Goal: Information Seeking & Learning: Learn about a topic

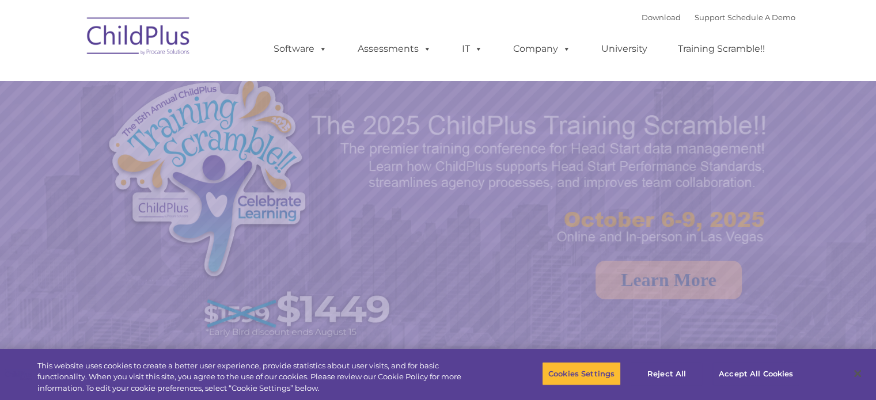
select select "MEDIUM"
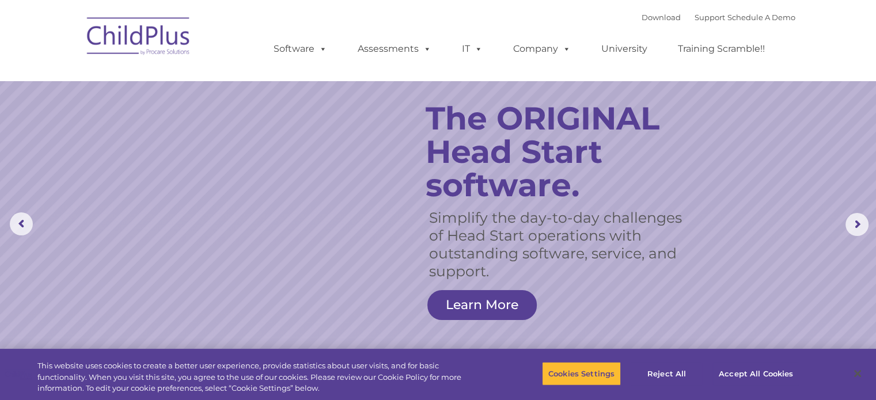
click at [702, 170] on rs-slide "Simplify the day-to-day challenges of Head Start operations with outstanding so…" at bounding box center [438, 224] width 876 height 449
click at [632, 50] on link "University" at bounding box center [624, 48] width 69 height 23
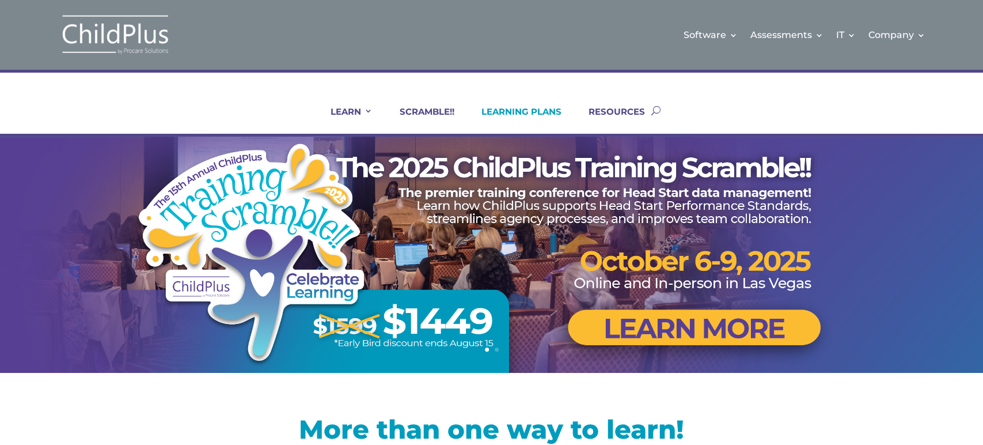
click at [538, 112] on link "LEARNING PLANS" at bounding box center [514, 120] width 94 height 28
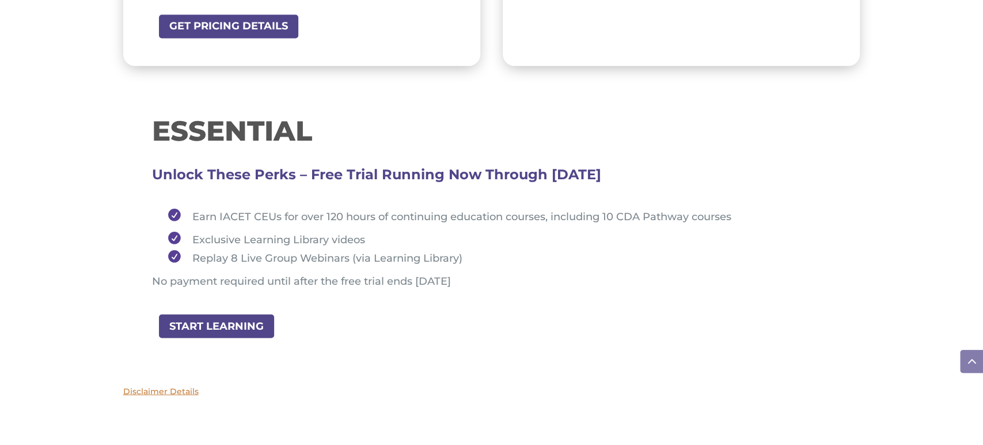
scroll to position [1234, 0]
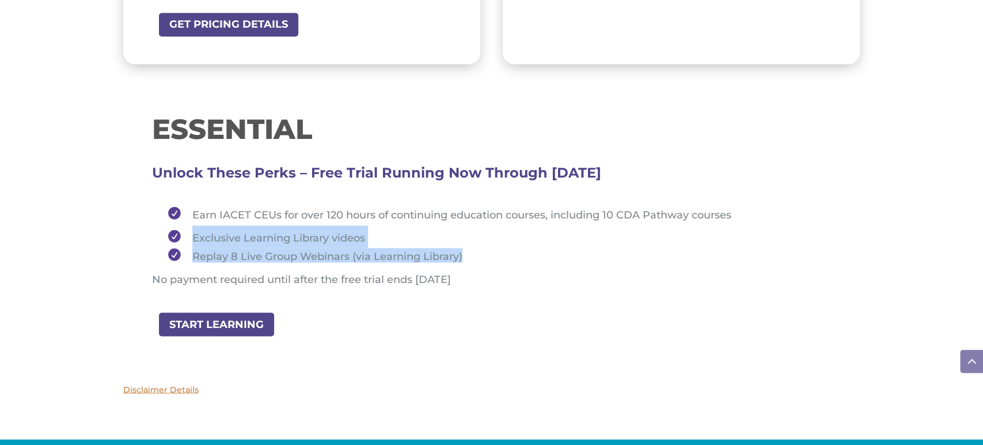
drag, startPoint x: 190, startPoint y: 232, endPoint x: 500, endPoint y: 244, distance: 310.2
click at [497, 245] on ul "Earn IACET CEUs for over 120 hours of continuing education courses, including 1…" at bounding box center [492, 238] width 680 height 70
click at [194, 236] on li "Exclusive Learning Library videos" at bounding box center [496, 236] width 669 height 22
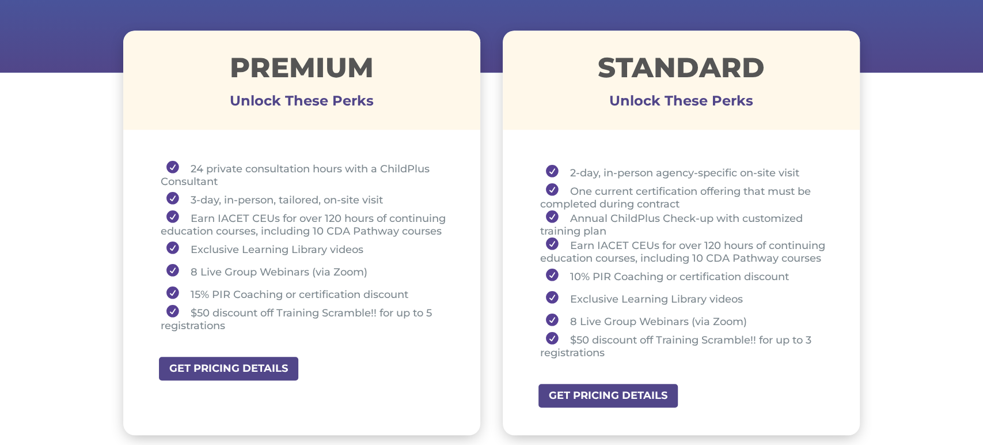
scroll to position [411, 0]
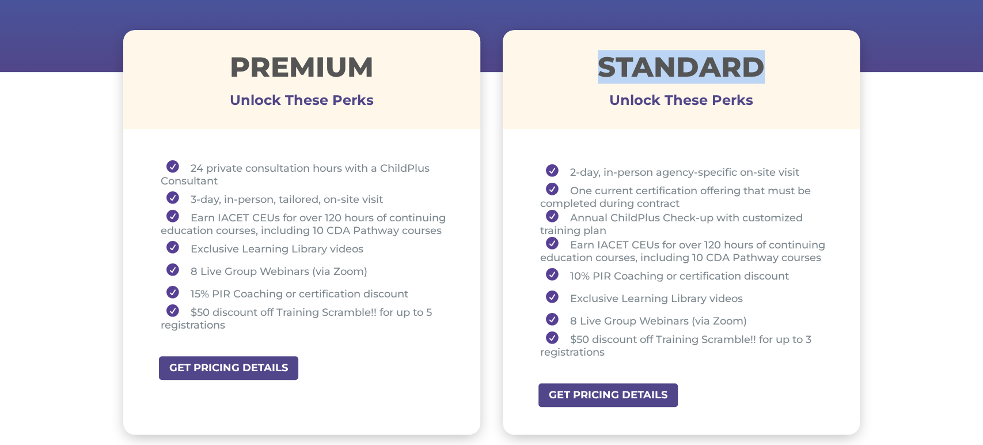
drag, startPoint x: 592, startPoint y: 59, endPoint x: 760, endPoint y: 56, distance: 168.2
click at [760, 56] on h1 "STANDARD" at bounding box center [682, 69] width 358 height 33
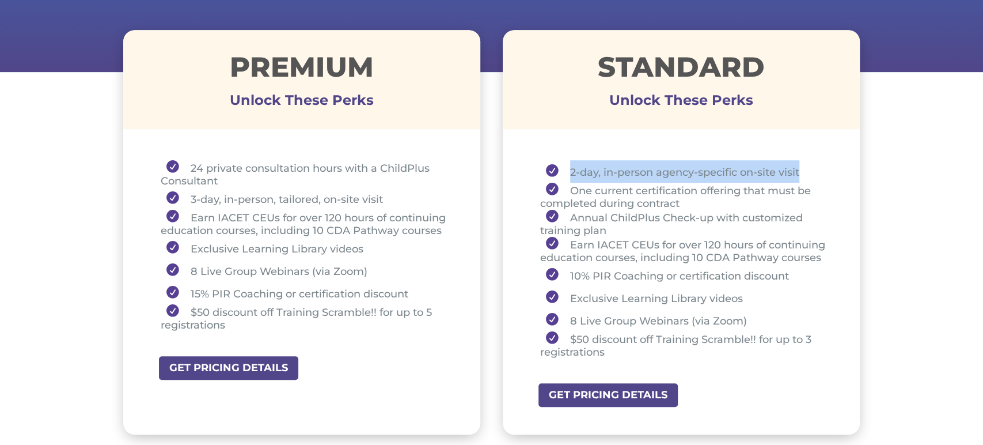
drag, startPoint x: 569, startPoint y: 168, endPoint x: 804, endPoint y: 169, distance: 235.1
click at [804, 169] on li "2-day, in-person agency-specific on-site visit" at bounding box center [686, 171] width 292 height 22
click at [575, 171] on li "2-day, in-person agency-specific on-site visit" at bounding box center [686, 171] width 292 height 22
drag, startPoint x: 572, startPoint y: 170, endPoint x: 765, endPoint y: 171, distance: 193.0
click at [801, 160] on li "2-day, in-person agency-specific on-site visit" at bounding box center [686, 171] width 292 height 22
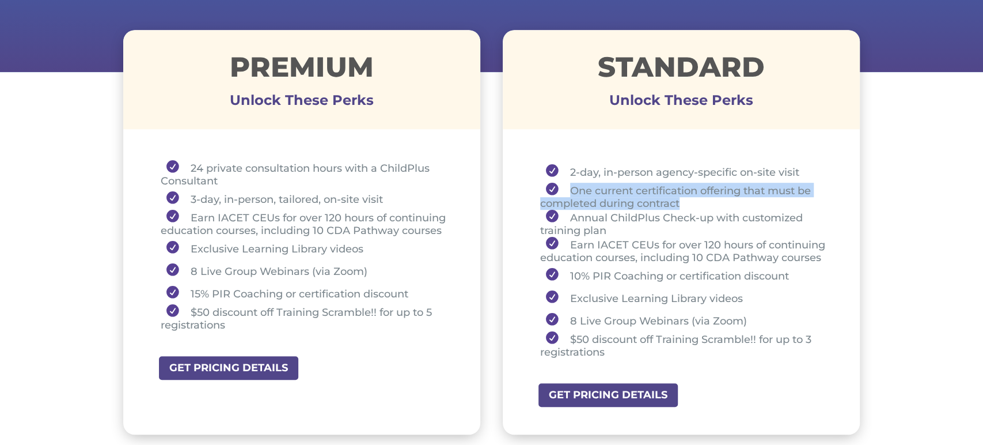
drag, startPoint x: 570, startPoint y: 191, endPoint x: 697, endPoint y: 206, distance: 127.6
click at [697, 206] on li "One current certification offering that must be completed during contract" at bounding box center [686, 196] width 292 height 27
click at [730, 206] on li "One current certification offering that must be completed during contract" at bounding box center [686, 196] width 292 height 27
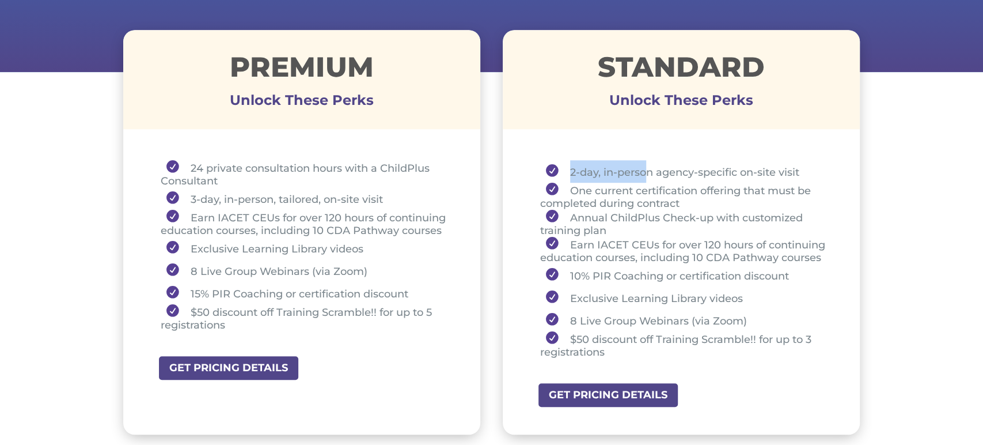
drag, startPoint x: 563, startPoint y: 172, endPoint x: 648, endPoint y: 165, distance: 85.6
click at [648, 165] on li "2-day, in-person agency-specific on-site visit" at bounding box center [686, 171] width 292 height 22
click at [679, 192] on li "One current certification offering that must be completed during contract" at bounding box center [686, 196] width 292 height 27
drag, startPoint x: 570, startPoint y: 169, endPoint x: 639, endPoint y: 169, distance: 69.1
click at [639, 169] on li "2-day, in-person agency-specific on-site visit" at bounding box center [686, 171] width 292 height 22
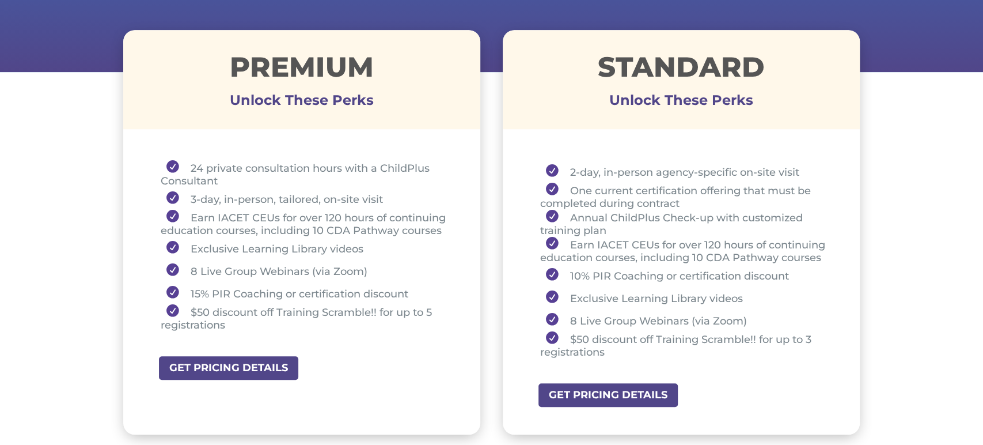
drag, startPoint x: 656, startPoint y: 162, endPoint x: 630, endPoint y: 168, distance: 26.4
click at [656, 162] on li "2-day, in-person agency-specific on-site visit" at bounding box center [686, 171] width 292 height 22
click at [578, 170] on li "2-day, in-person agency-specific on-site visit" at bounding box center [686, 171] width 292 height 22
drag, startPoint x: 571, startPoint y: 173, endPoint x: 616, endPoint y: 171, distance: 45.6
click at [616, 171] on li "2-day, in-person agency-specific on-site visit" at bounding box center [686, 171] width 292 height 22
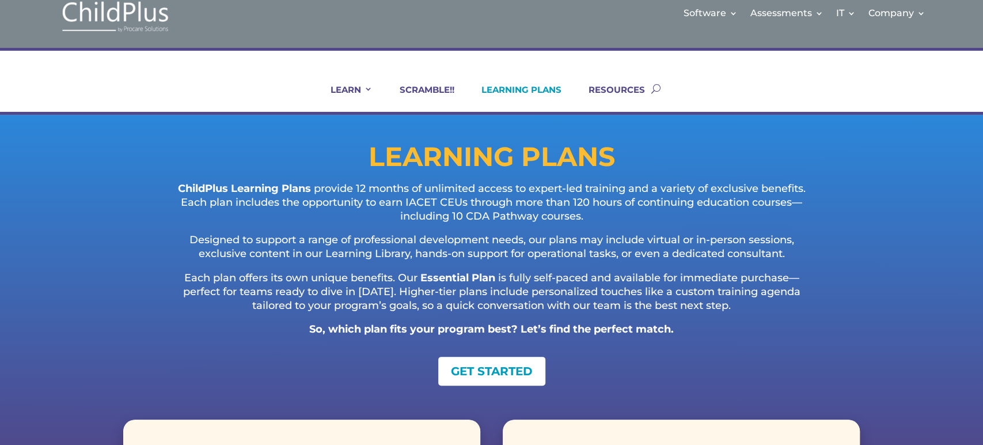
scroll to position [0, 0]
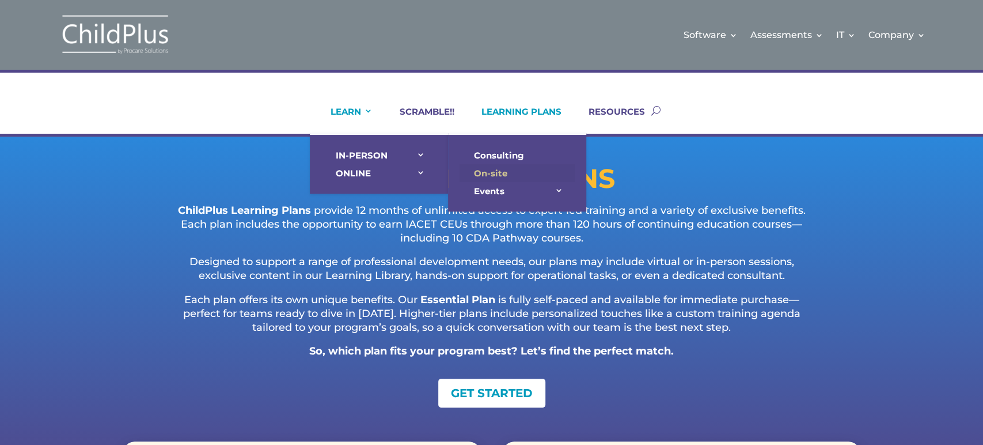
click at [493, 173] on link "On-site" at bounding box center [517, 173] width 115 height 18
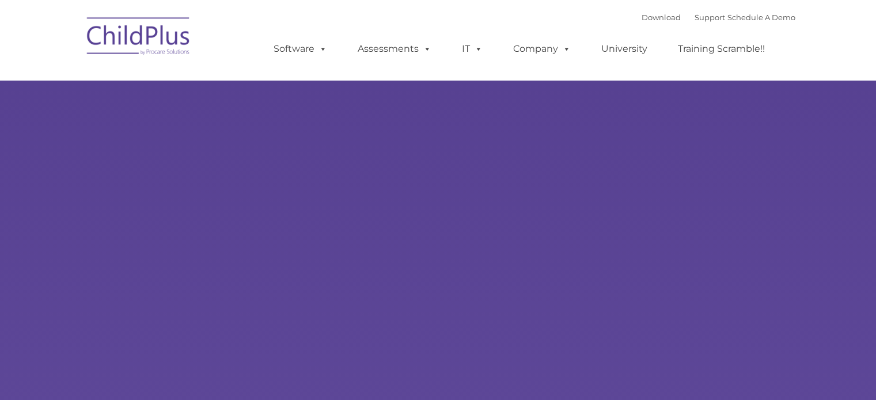
type input ""
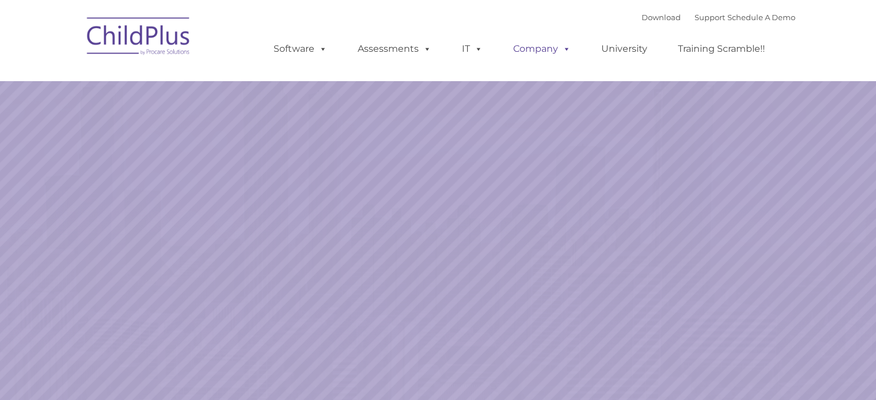
select select "MEDIUM"
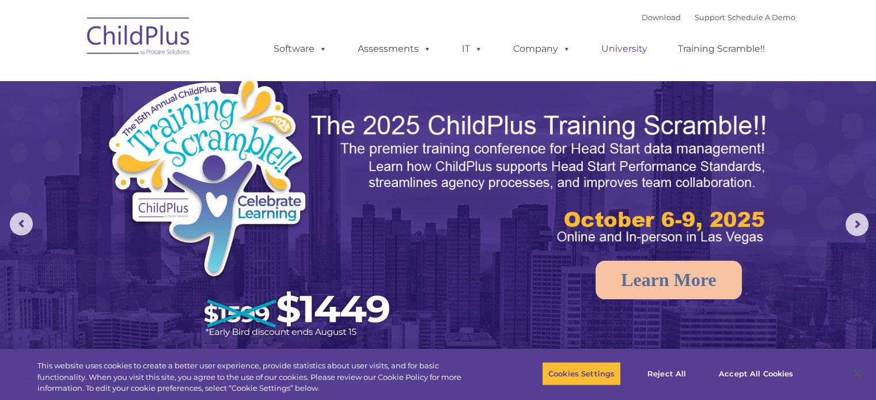
click at [619, 50] on link "University" at bounding box center [624, 48] width 69 height 23
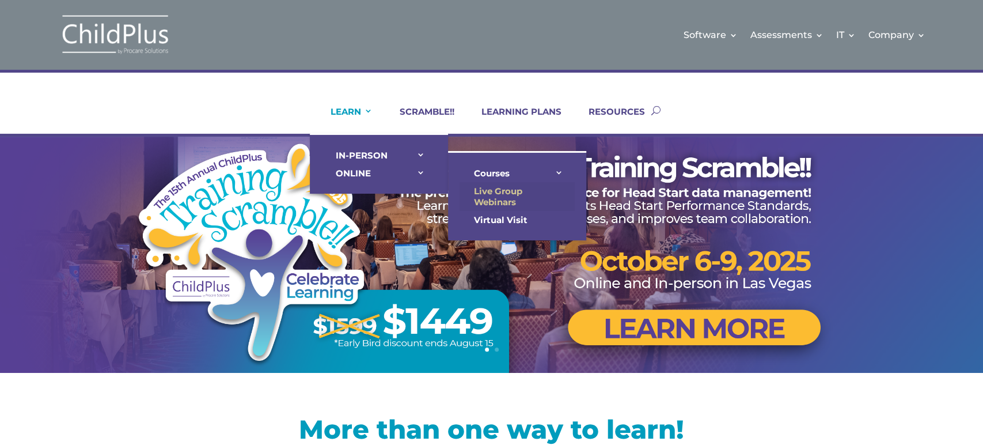
click at [497, 192] on link "Live Group Webinars" at bounding box center [517, 196] width 115 height 29
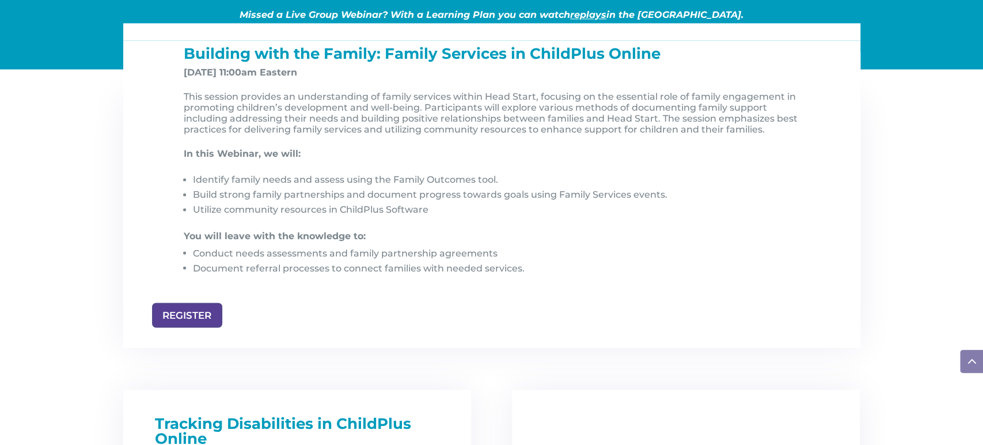
scroll to position [1224, 0]
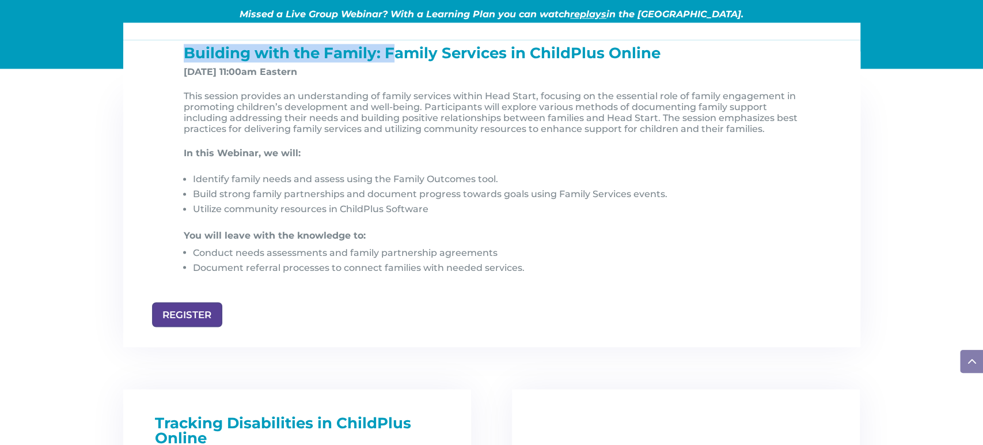
drag, startPoint x: 188, startPoint y: 58, endPoint x: 396, endPoint y: 61, distance: 208.6
click at [396, 61] on span "Building with the Family: Family Services in ChildPlus Online" at bounding box center [422, 53] width 477 height 18
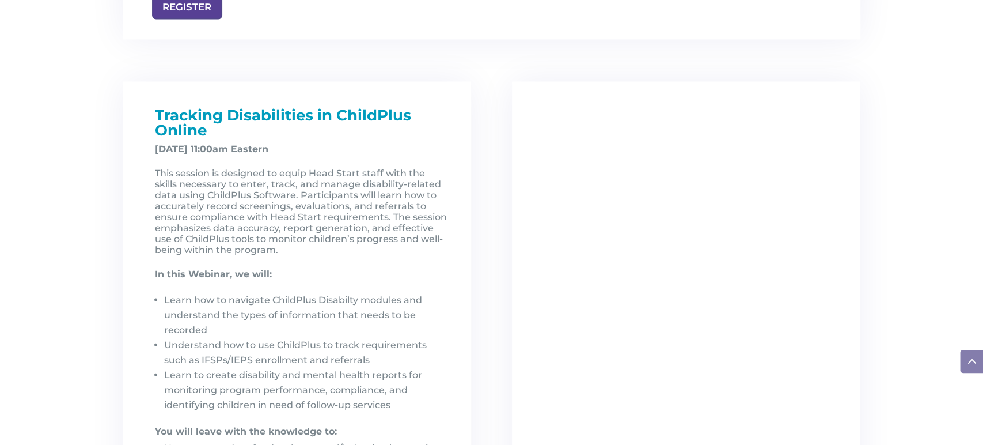
scroll to position [1532, 0]
drag, startPoint x: 152, startPoint y: 154, endPoint x: 253, endPoint y: 153, distance: 100.8
click at [253, 153] on div "Tracking Disabilities in ChildPlus Online [DATE] 11:00am Eastern This session i…" at bounding box center [297, 310] width 302 height 406
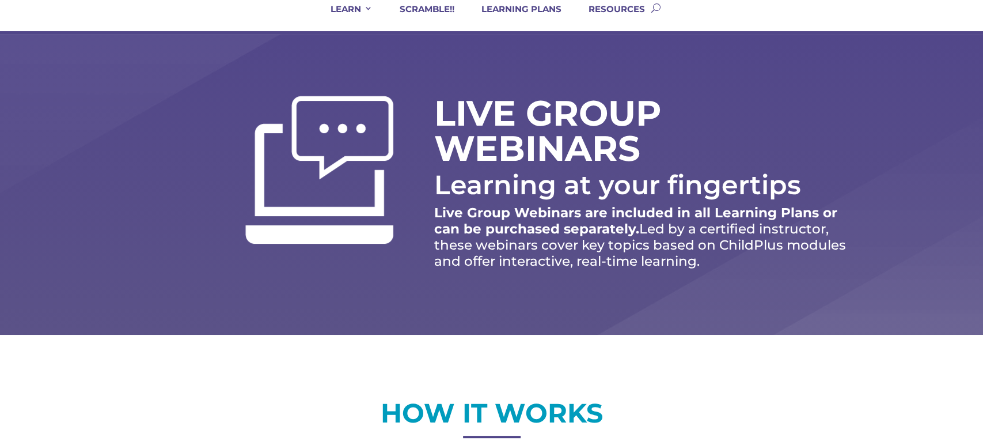
scroll to position [0, 0]
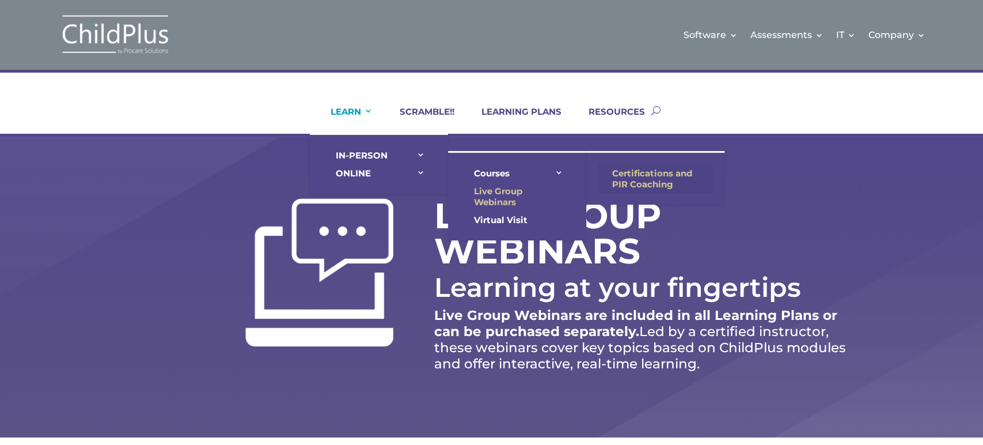
click at [630, 174] on link "Certifications and PIR Coaching" at bounding box center [655, 178] width 115 height 29
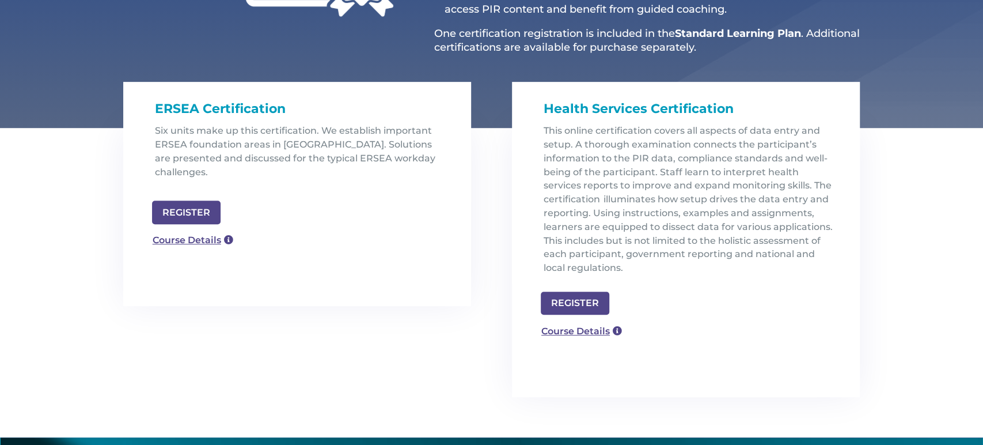
scroll to position [311, 0]
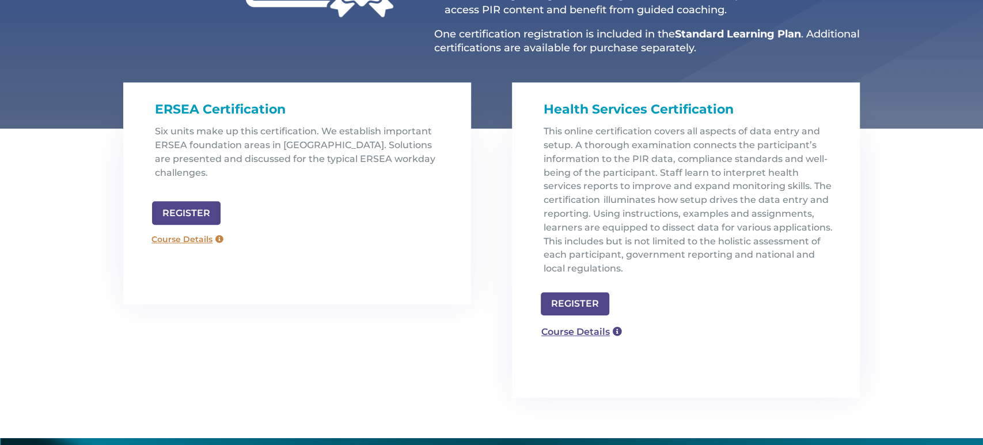
click at [197, 230] on link "Course Details" at bounding box center [187, 239] width 83 height 18
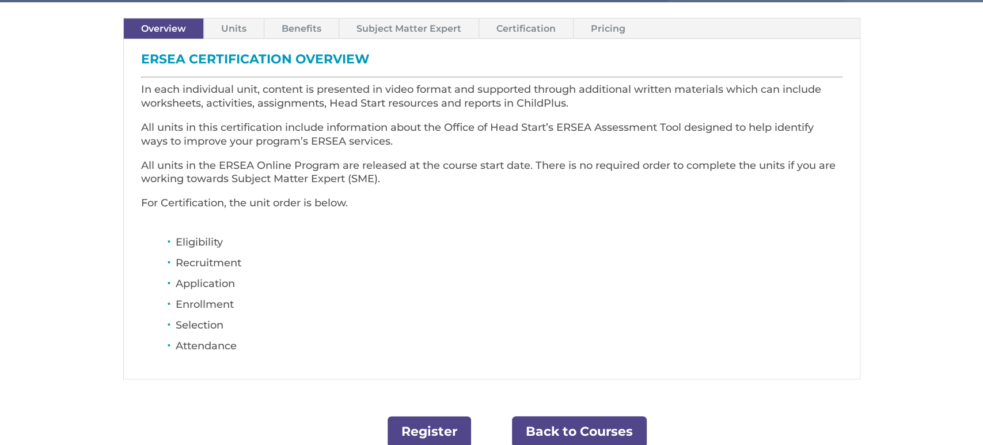
scroll to position [359, 0]
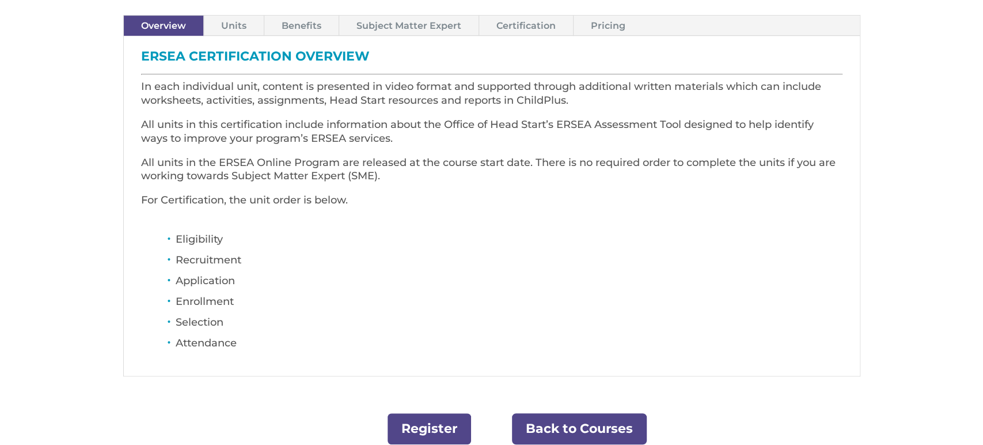
click at [236, 27] on link "Units" at bounding box center [234, 26] width 60 height 20
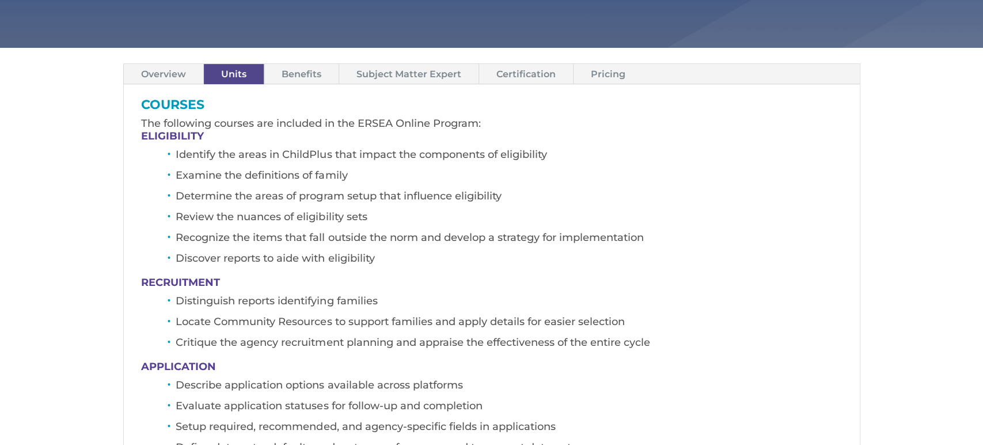
scroll to position [311, 0]
click at [300, 77] on link "Benefits" at bounding box center [301, 75] width 74 height 20
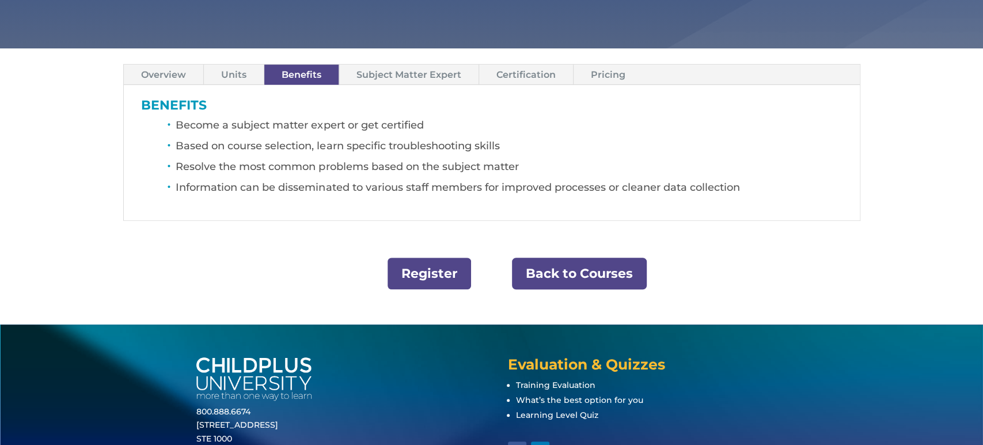
click at [368, 71] on link "Subject Matter Expert" at bounding box center [408, 75] width 139 height 20
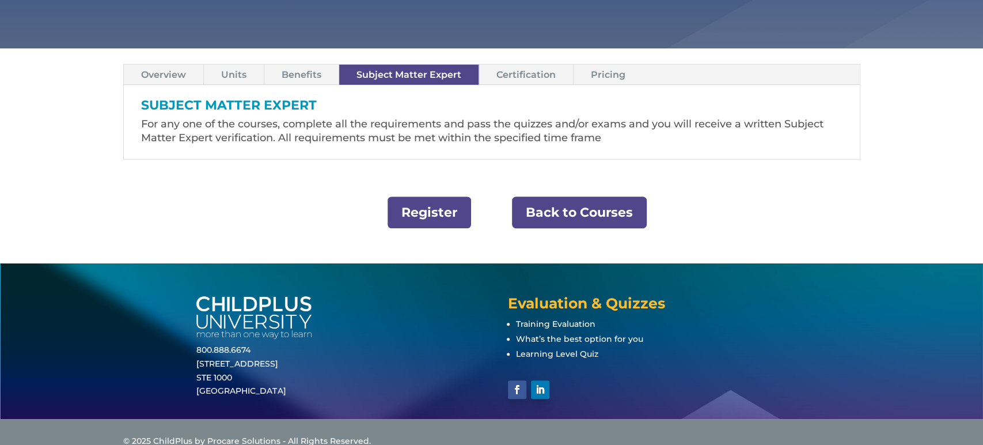
click at [294, 77] on link "Benefits" at bounding box center [301, 75] width 74 height 20
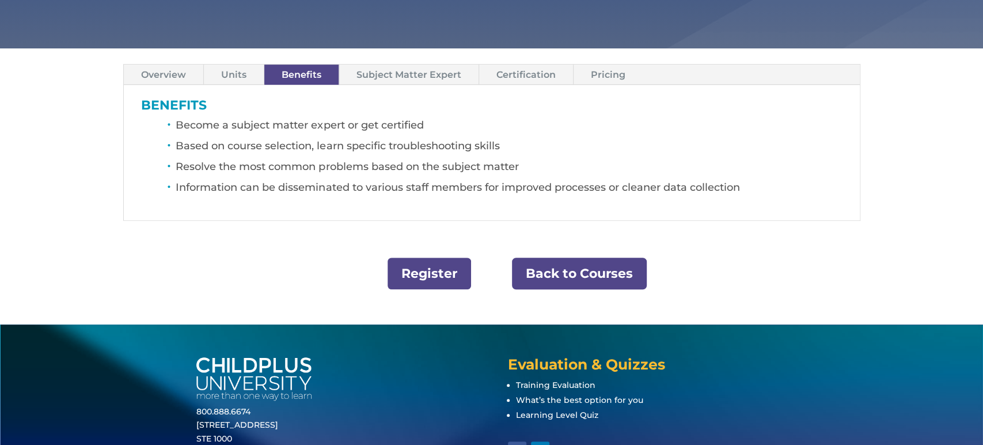
click at [542, 74] on link "Certification" at bounding box center [526, 75] width 94 height 20
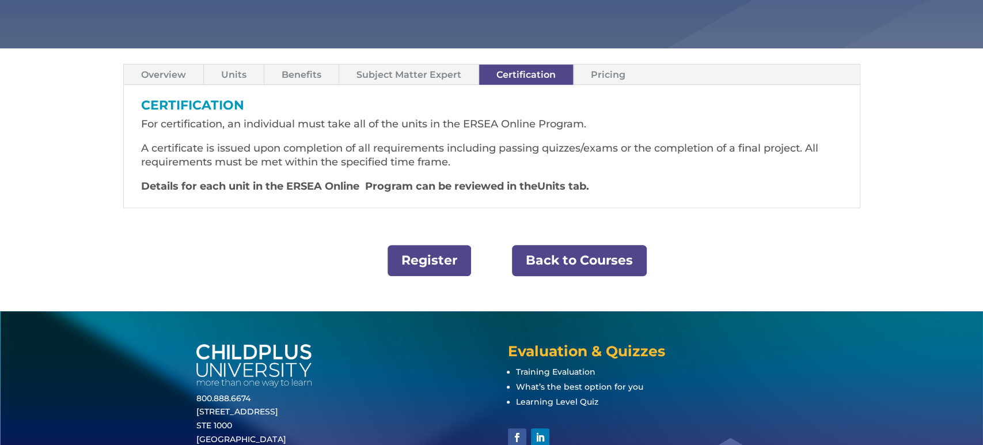
click at [590, 73] on link "Pricing" at bounding box center [608, 75] width 69 height 20
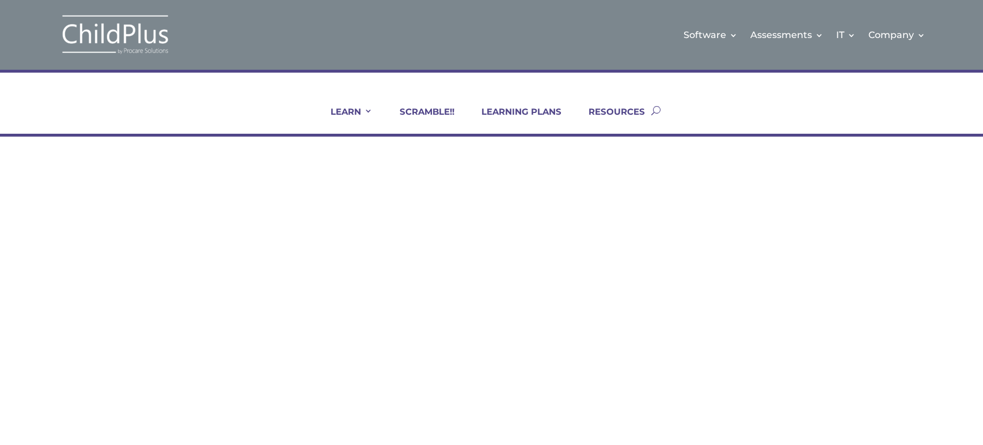
scroll to position [311, 0]
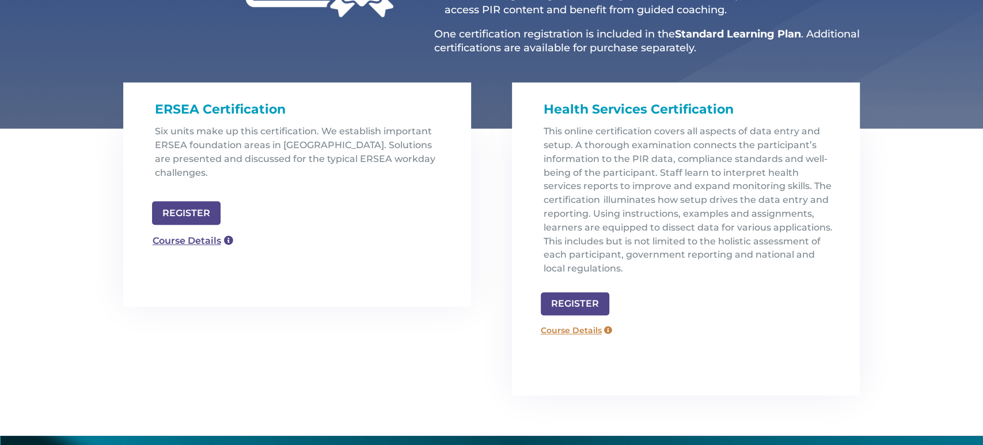
click at [565, 326] on link "Course Details" at bounding box center [576, 330] width 83 height 18
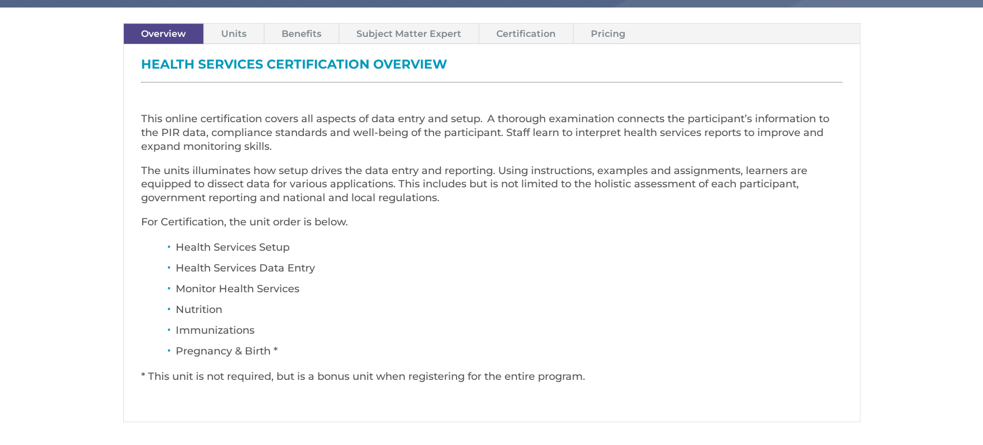
scroll to position [413, 0]
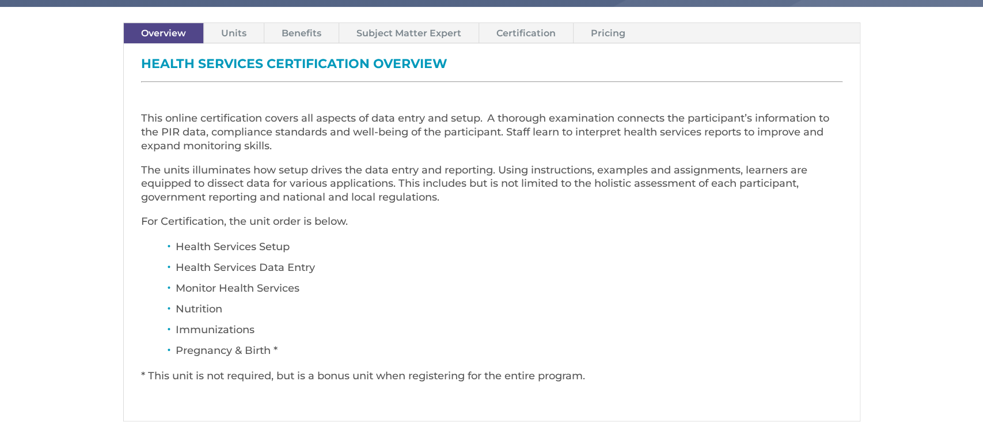
click at [237, 32] on link "Units" at bounding box center [234, 33] width 60 height 20
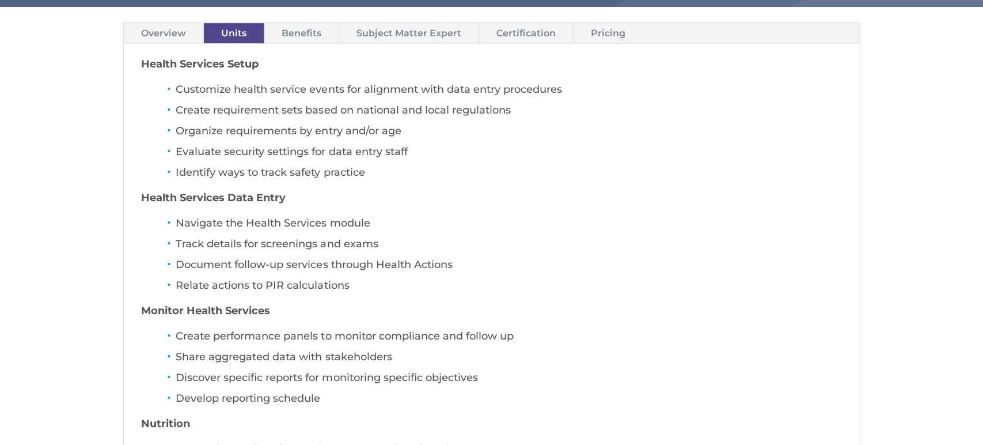
click at [596, 31] on link "Pricing" at bounding box center [608, 33] width 69 height 20
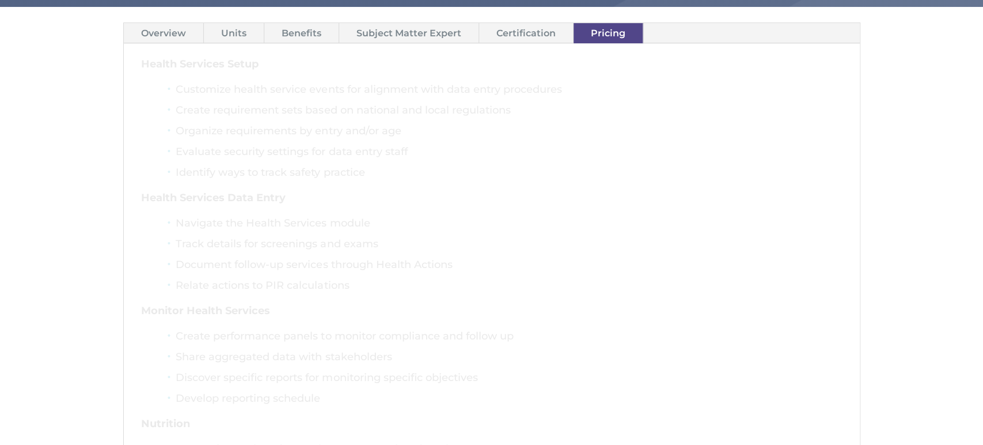
scroll to position [395, 0]
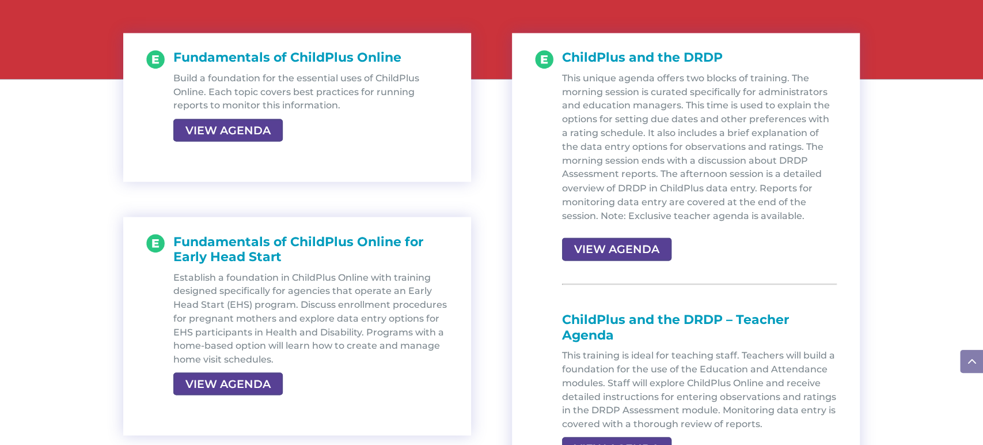
scroll to position [1286, 0]
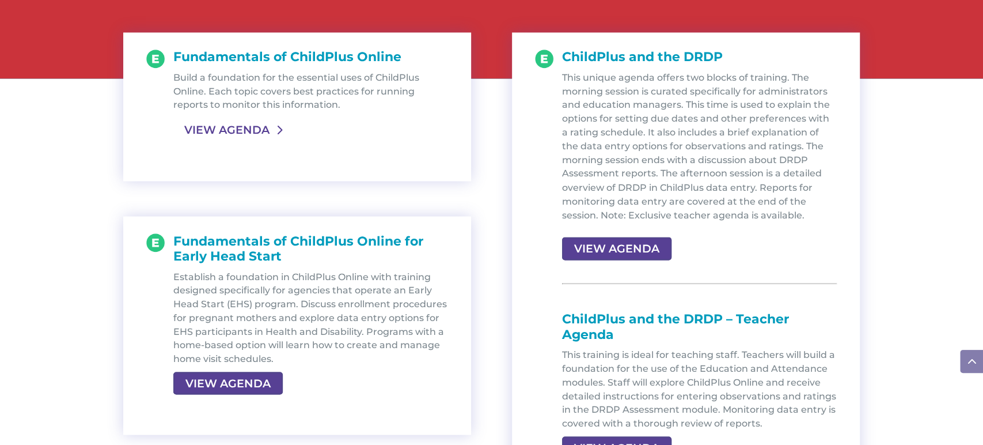
click at [240, 128] on link "VIEW AGENDA" at bounding box center [226, 129] width 107 height 21
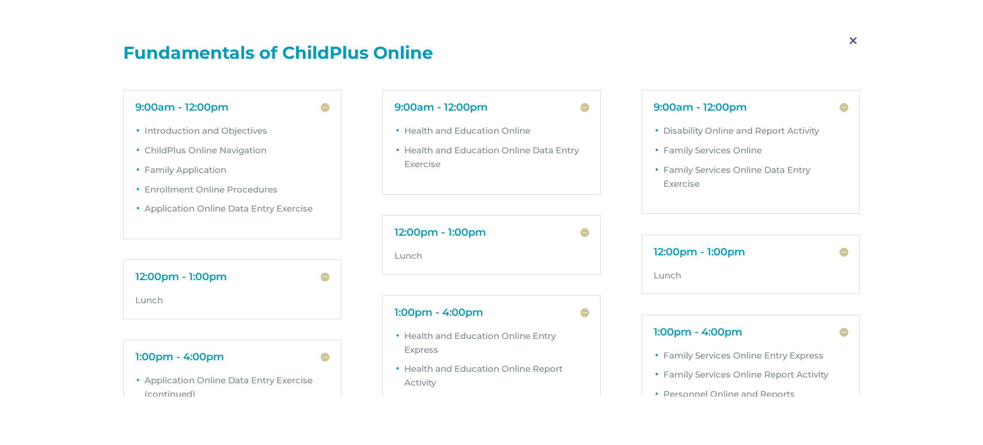
scroll to position [51, 0]
click at [852, 44] on span "M" at bounding box center [854, 40] width 34 height 33
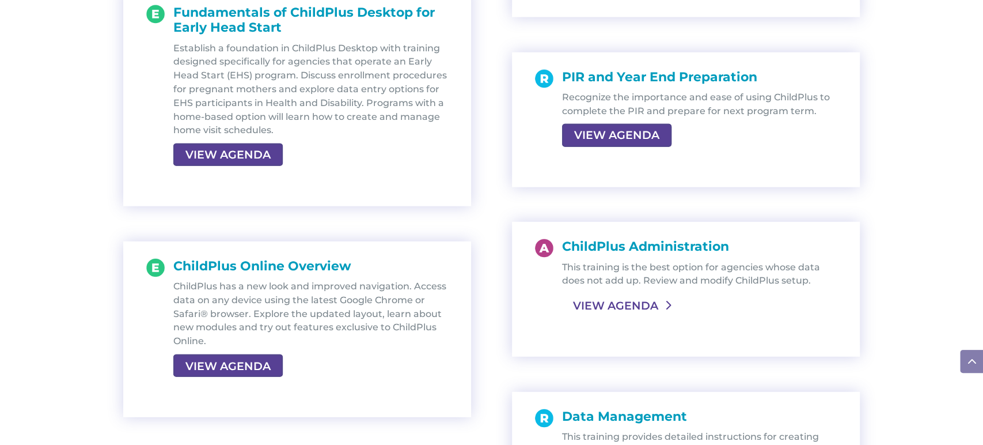
scroll to position [1952, 0]
click at [604, 308] on link "VIEW AGENDA" at bounding box center [615, 304] width 107 height 21
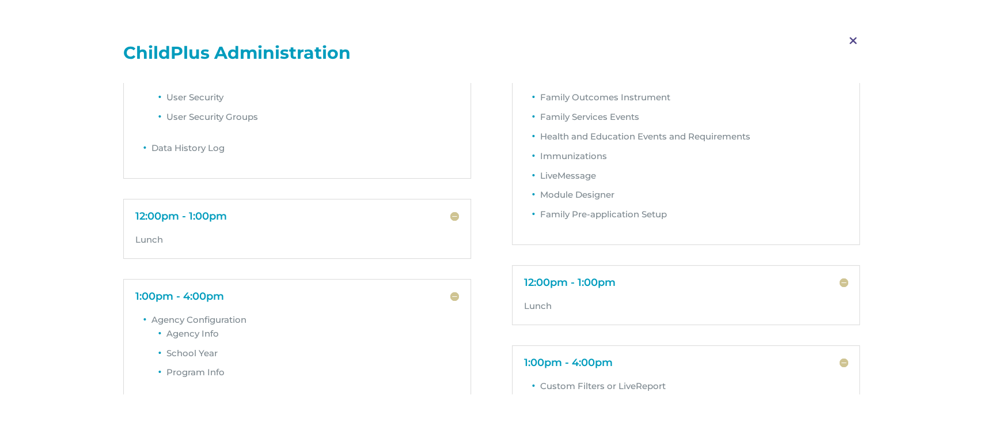
scroll to position [156, 0]
click at [853, 40] on span "M" at bounding box center [854, 40] width 34 height 33
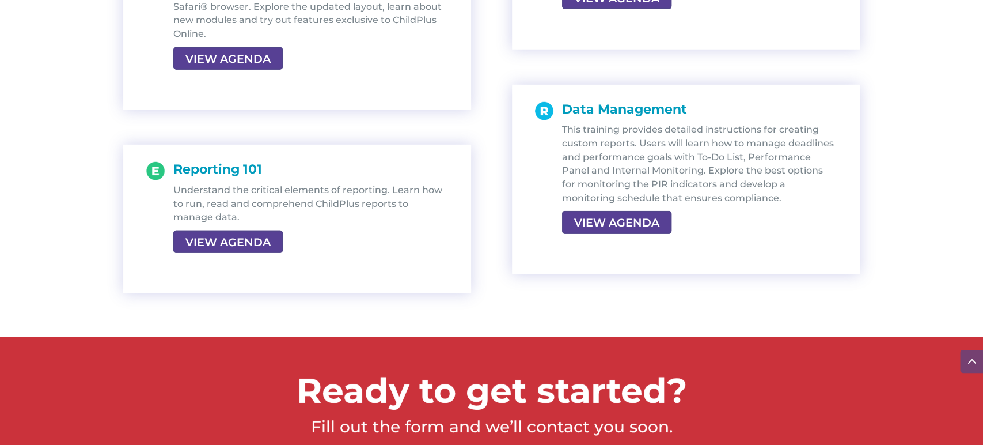
scroll to position [2259, 0]
click at [640, 220] on link "VIEW AGENDA" at bounding box center [615, 221] width 107 height 21
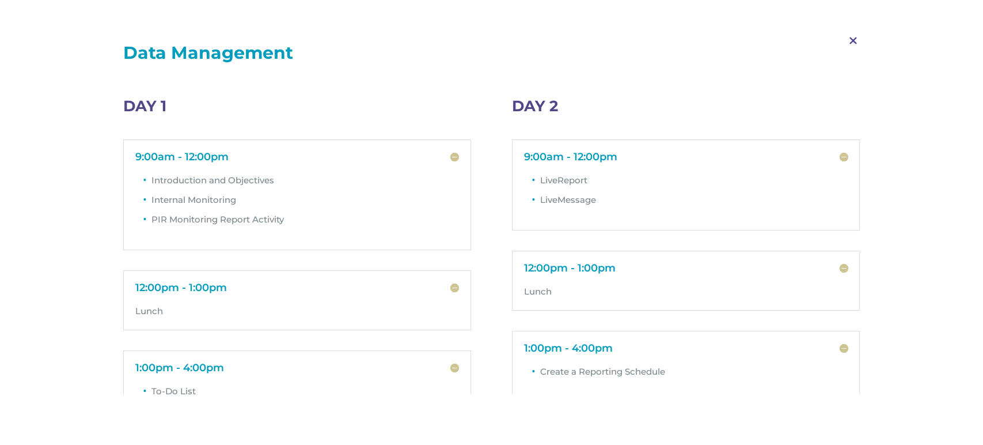
click at [852, 40] on span "M" at bounding box center [854, 40] width 34 height 33
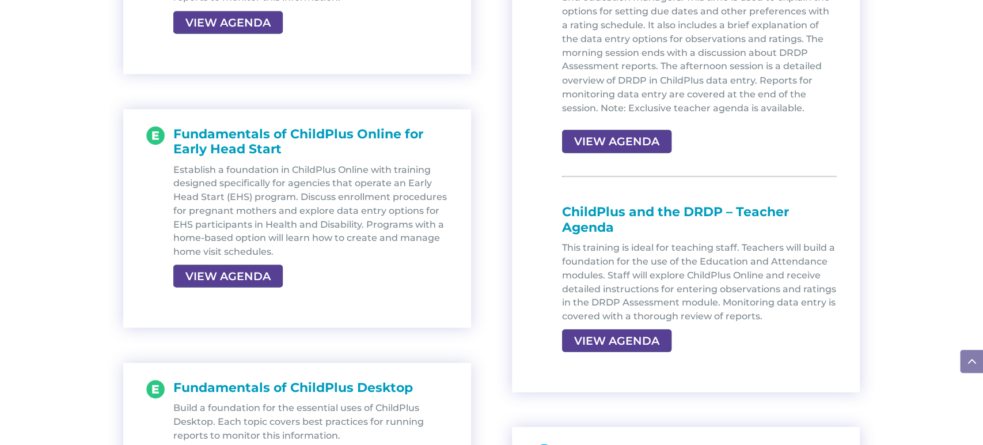
scroll to position [1397, 0]
